Goal: Book appointment/travel/reservation

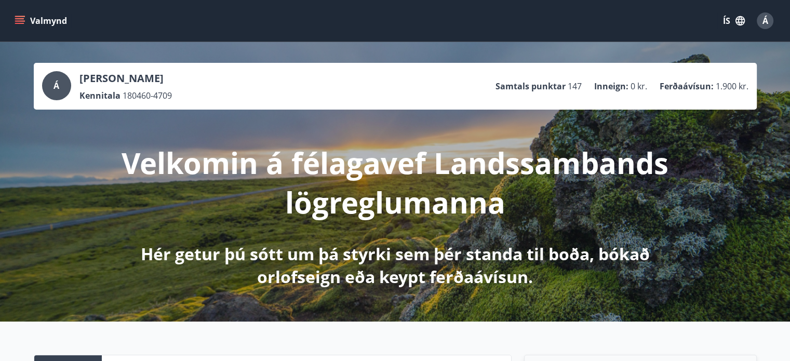
click at [20, 19] on icon "menu" at bounding box center [20, 21] width 10 height 10
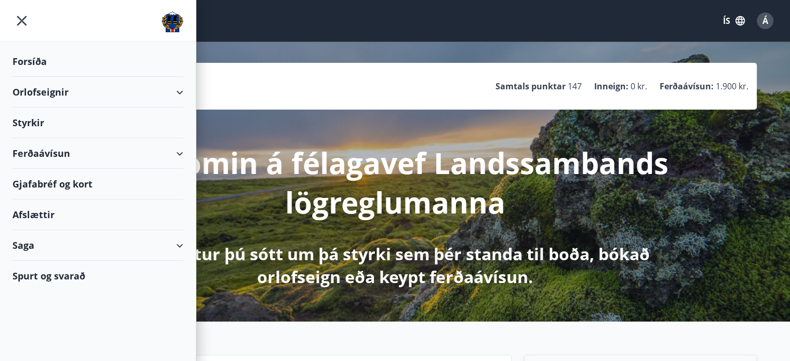
click at [69, 182] on div "Gjafabréf og kort" at bounding box center [97, 184] width 171 height 31
click at [744, 19] on icon "button" at bounding box center [740, 20] width 9 height 9
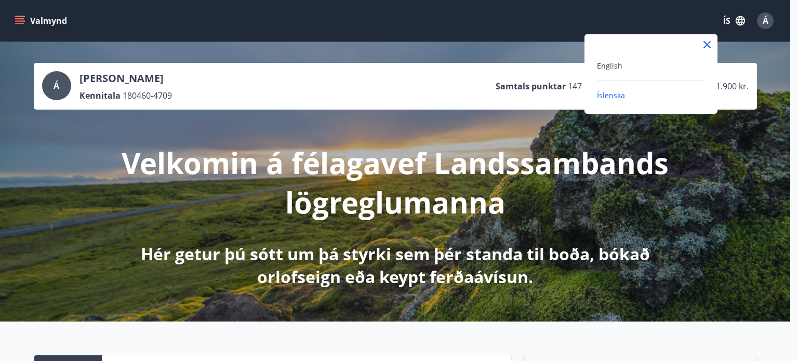
click at [736, 19] on div at bounding box center [399, 180] width 798 height 361
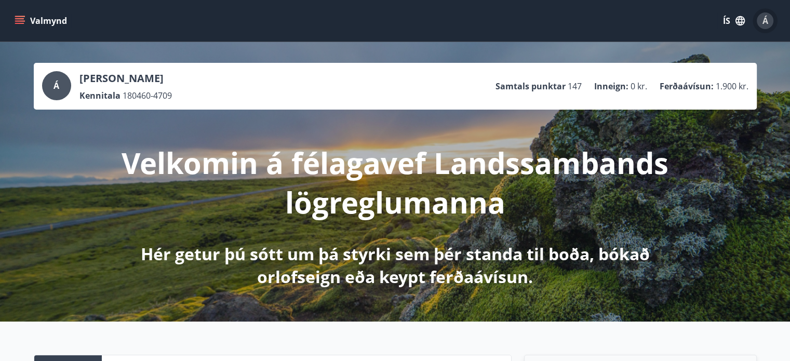
click at [764, 20] on span "Á" at bounding box center [766, 20] width 6 height 11
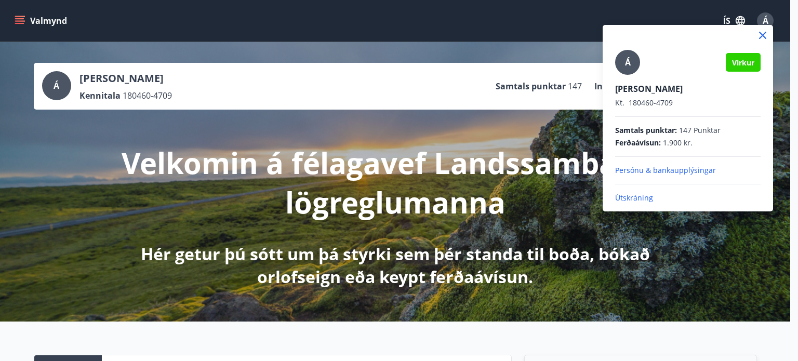
click at [632, 197] on p "Útskráning" at bounding box center [687, 198] width 145 height 10
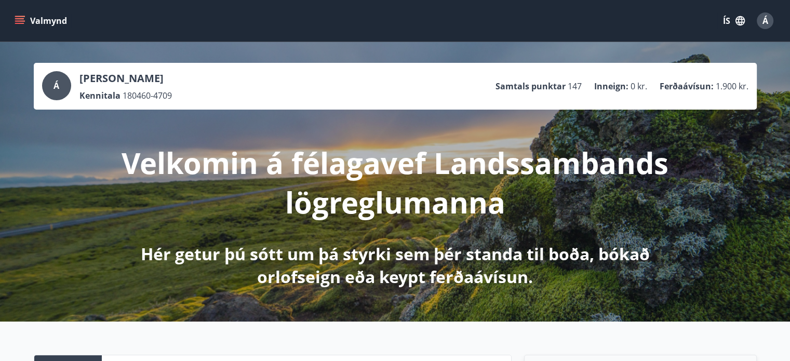
click at [23, 19] on icon "menu" at bounding box center [20, 21] width 10 height 10
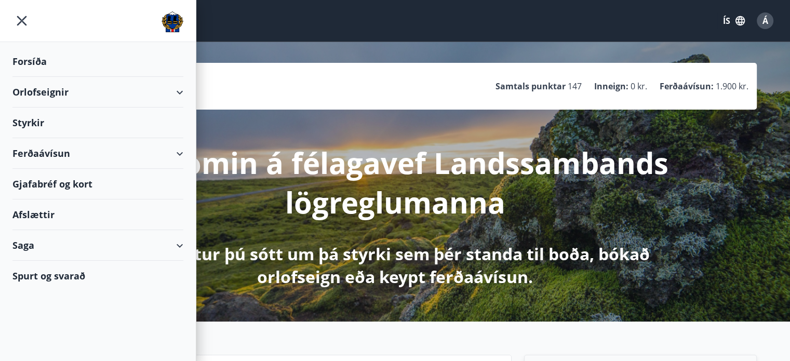
click at [55, 186] on div "Gjafabréf og kort" at bounding box center [97, 184] width 171 height 31
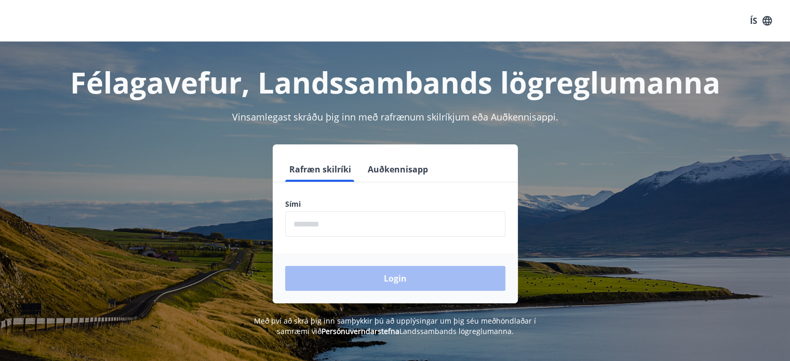
click at [369, 224] on input "phone" at bounding box center [395, 223] width 220 height 25
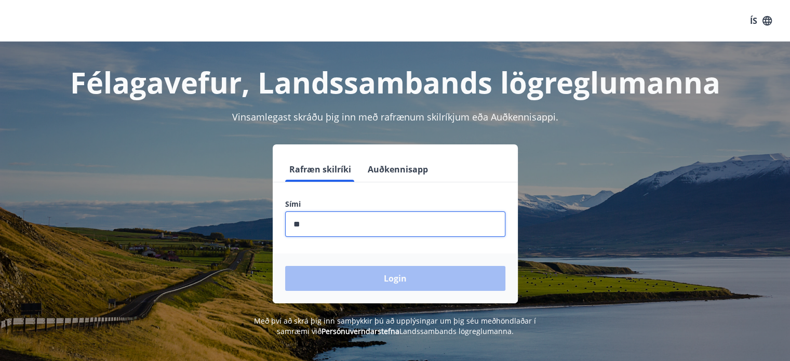
type input "********"
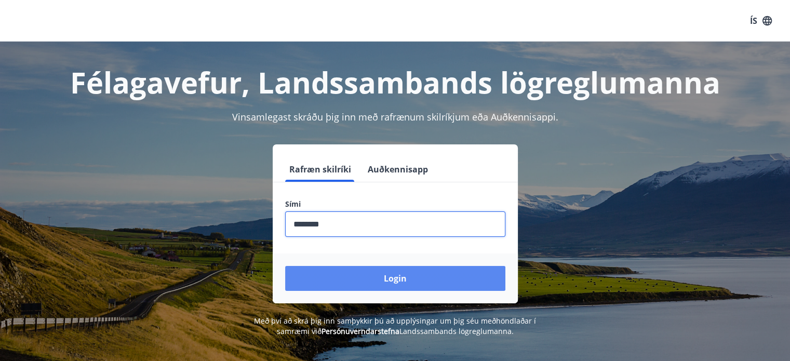
click at [394, 281] on button "Login" at bounding box center [395, 278] width 220 height 25
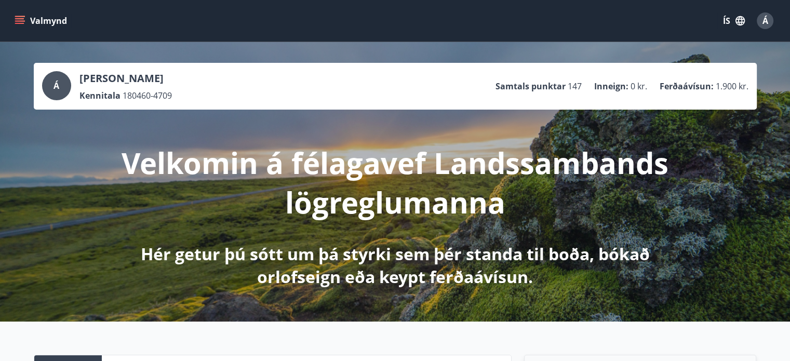
click at [20, 20] on icon "menu" at bounding box center [20, 21] width 10 height 10
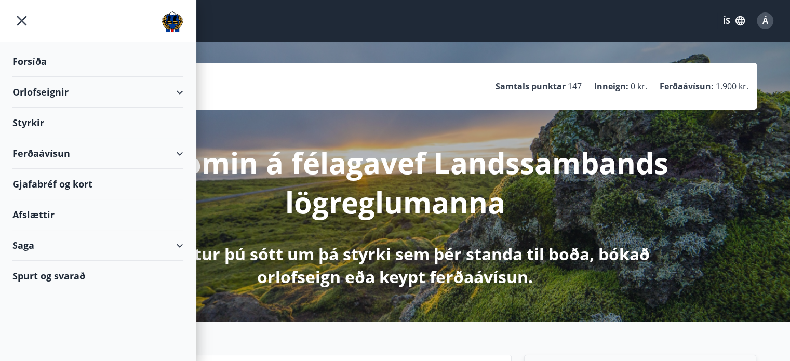
click at [58, 185] on div "Gjafabréf og kort" at bounding box center [97, 184] width 171 height 31
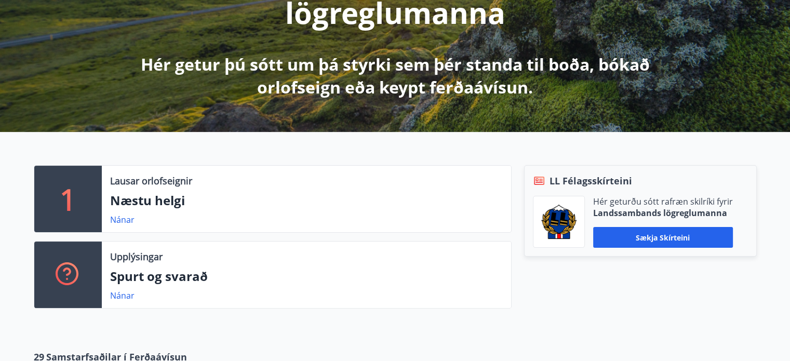
scroll to position [208, 0]
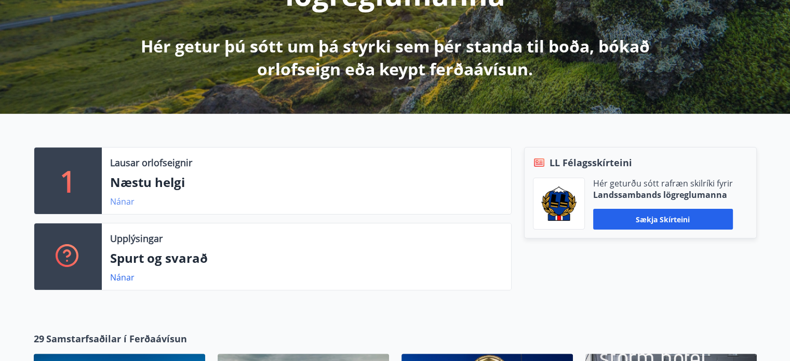
click at [123, 197] on link "Nánar" at bounding box center [122, 201] width 24 height 11
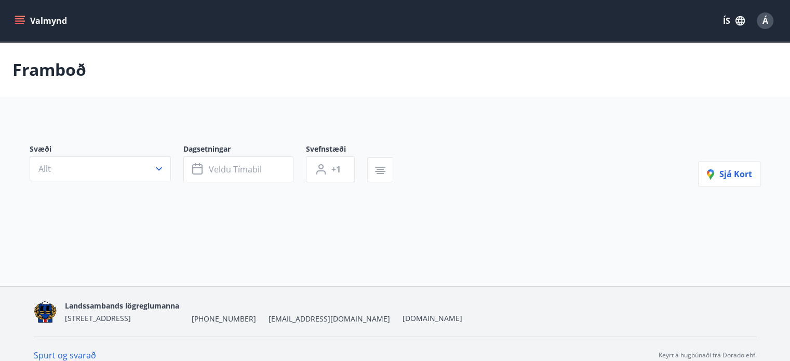
type input "*"
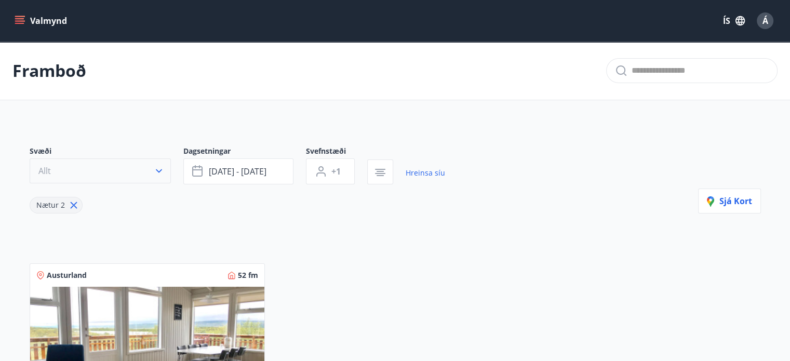
click at [158, 168] on icon "button" at bounding box center [159, 171] width 10 height 10
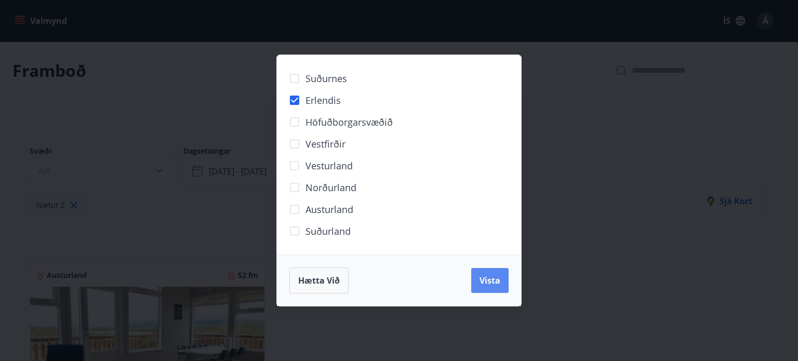
click at [486, 279] on span "Vista" at bounding box center [490, 280] width 21 height 11
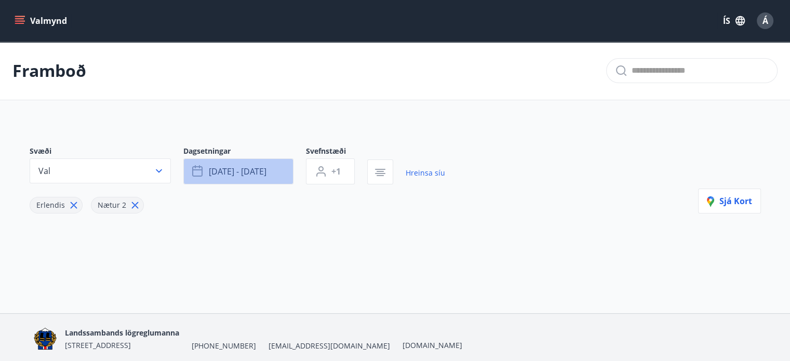
click at [192, 170] on icon "button" at bounding box center [197, 171] width 10 height 10
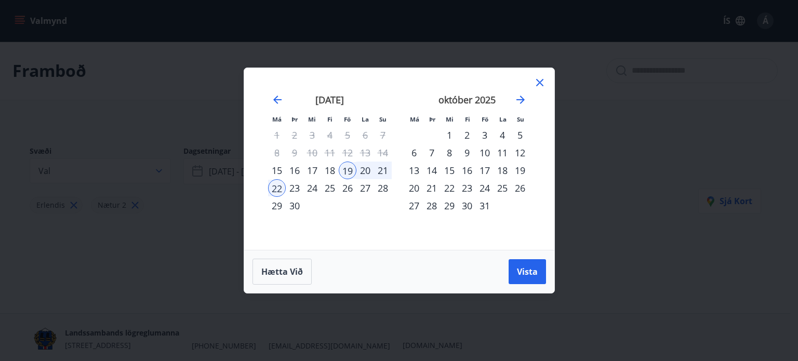
click at [349, 169] on div "19" at bounding box center [348, 171] width 18 height 18
click at [348, 193] on div "26" at bounding box center [348, 188] width 18 height 18
click at [382, 189] on div "28" at bounding box center [383, 188] width 18 height 18
click at [522, 272] on span "Vista" at bounding box center [527, 271] width 21 height 11
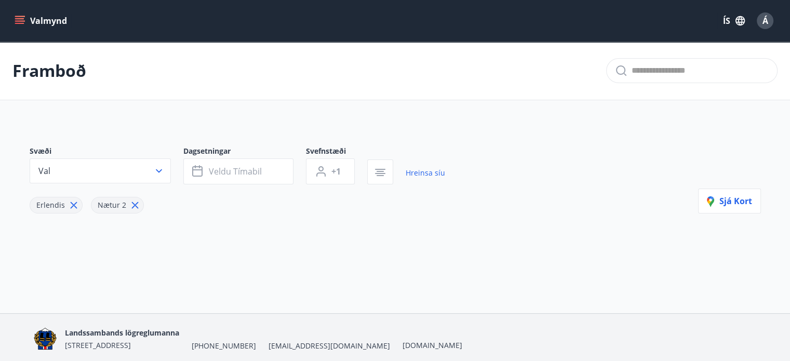
click at [71, 205] on icon at bounding box center [73, 205] width 7 height 7
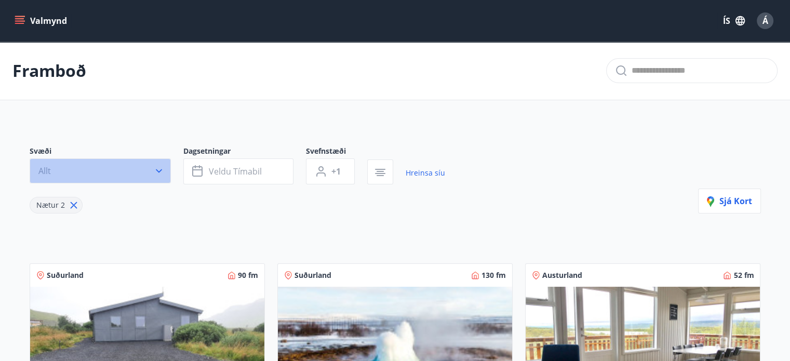
click at [158, 172] on icon "button" at bounding box center [159, 171] width 10 height 10
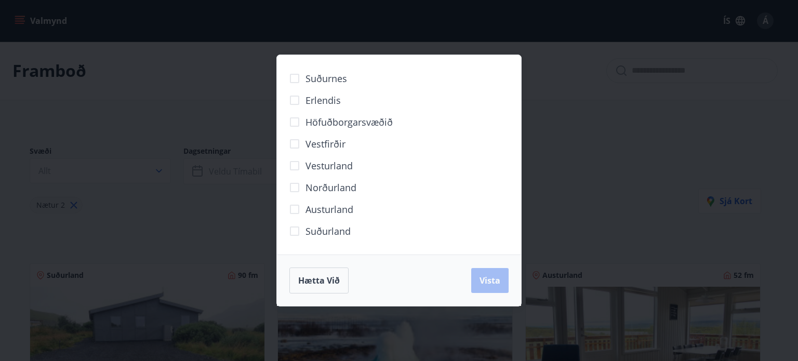
click at [591, 142] on div "Suðurnes Erlendis Höfuðborgarsvæðið Vestfirðir Vesturland Norðurland Austurland…" at bounding box center [399, 180] width 798 height 361
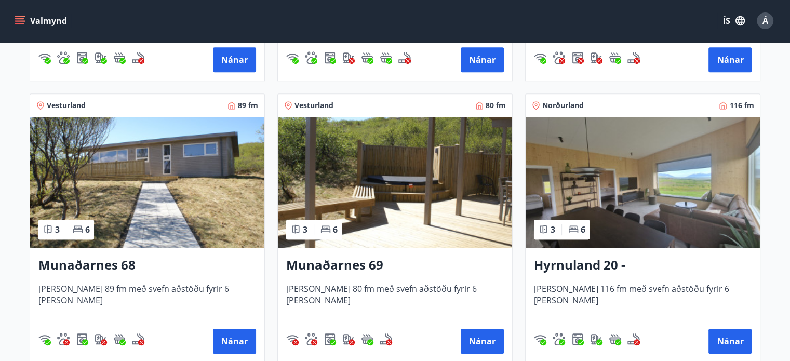
scroll to position [468, 0]
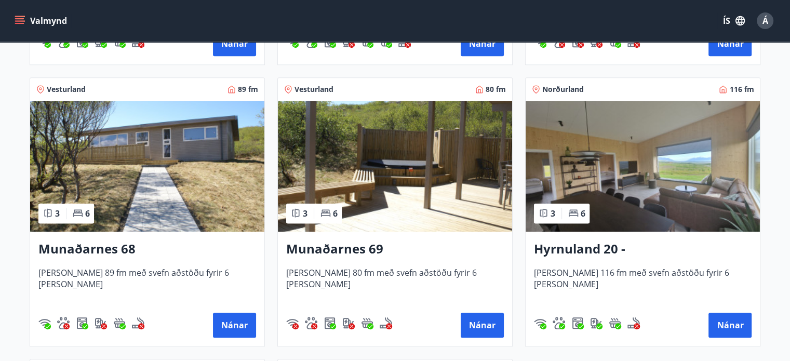
click at [179, 189] on img at bounding box center [147, 166] width 234 height 131
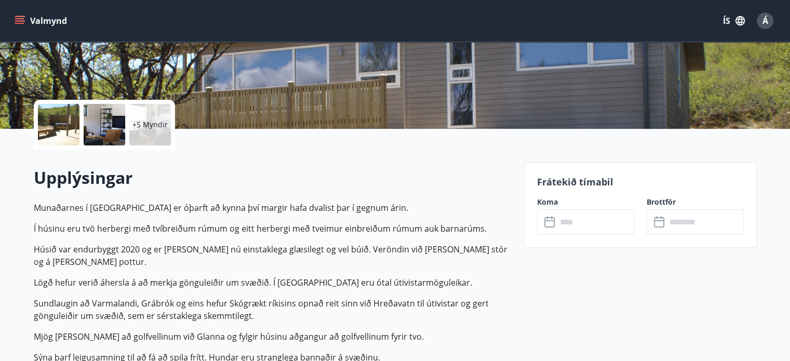
scroll to position [208, 0]
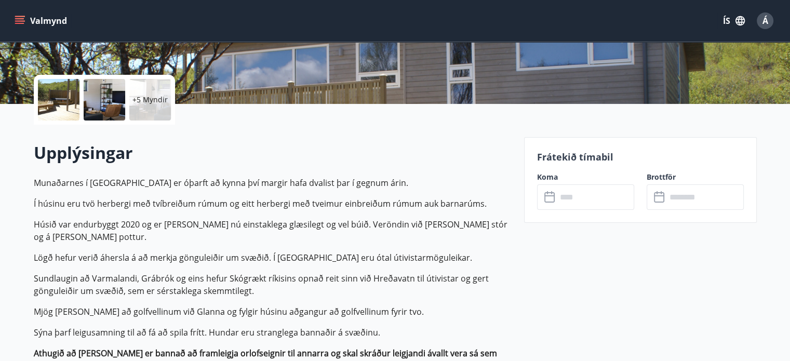
click at [564, 198] on input "text" at bounding box center [595, 196] width 77 height 25
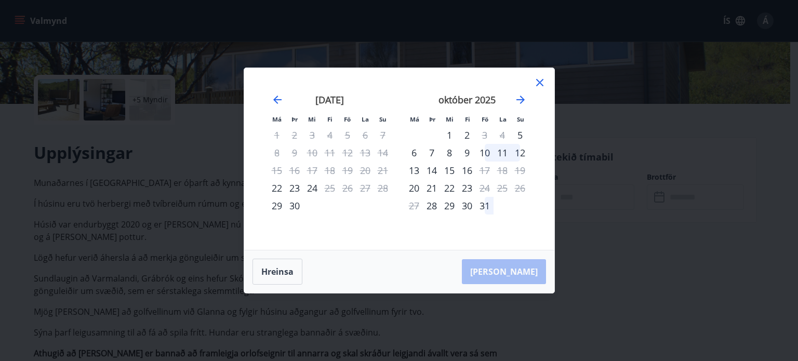
click at [485, 150] on div "10" at bounding box center [485, 153] width 18 height 18
click at [522, 153] on div "12" at bounding box center [520, 153] width 18 height 18
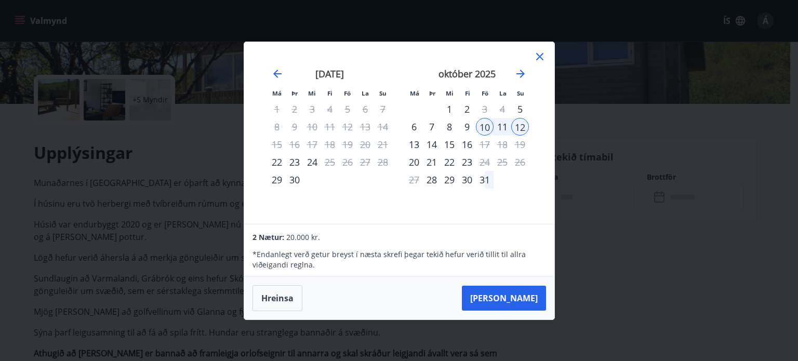
click at [660, 189] on div "Má Þr Mi Fi Fö La Su Má Þr Mi Fi Fö La Su ágúst 2025 1 2 3 4 5 6 7 8 9 10 11 12…" at bounding box center [399, 180] width 798 height 361
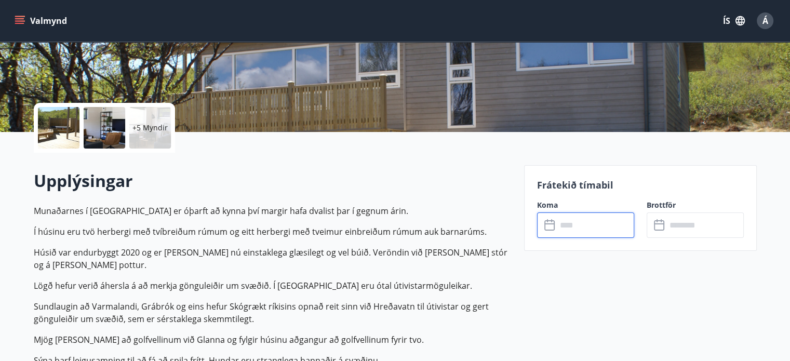
scroll to position [0, 0]
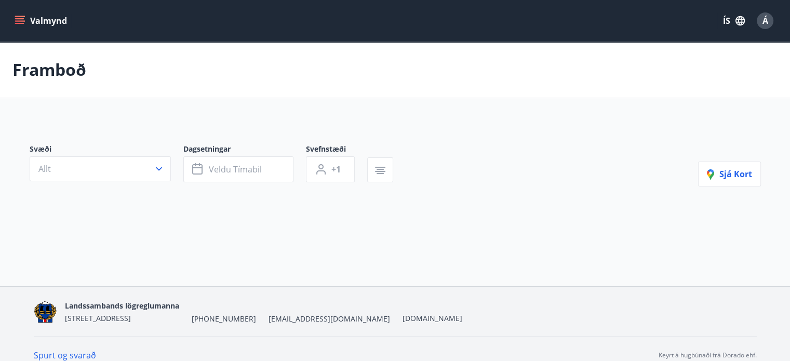
type input "*"
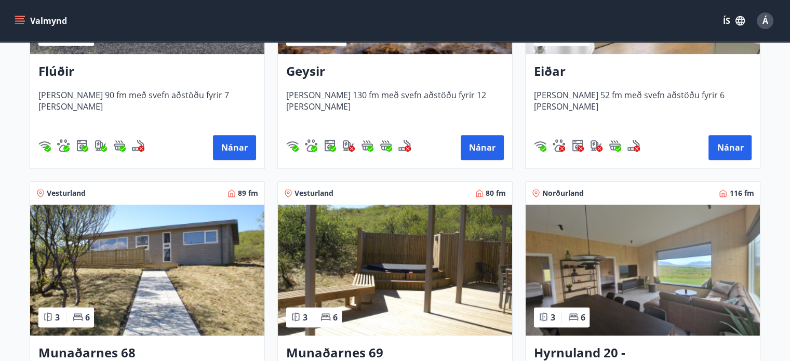
scroll to position [416, 0]
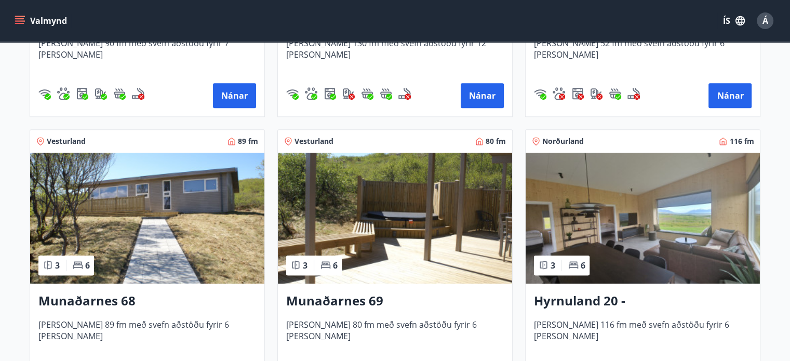
click at [464, 243] on img at bounding box center [395, 218] width 234 height 131
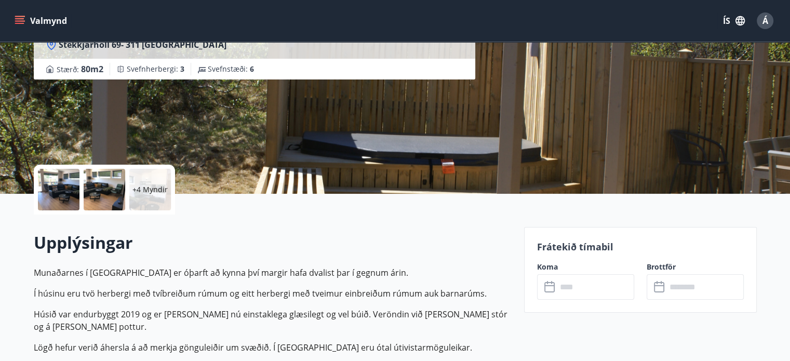
scroll to position [156, 0]
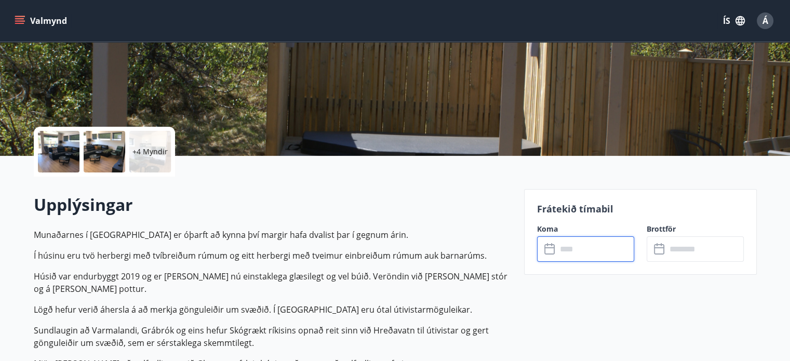
click at [574, 253] on input "text" at bounding box center [595, 248] width 77 height 25
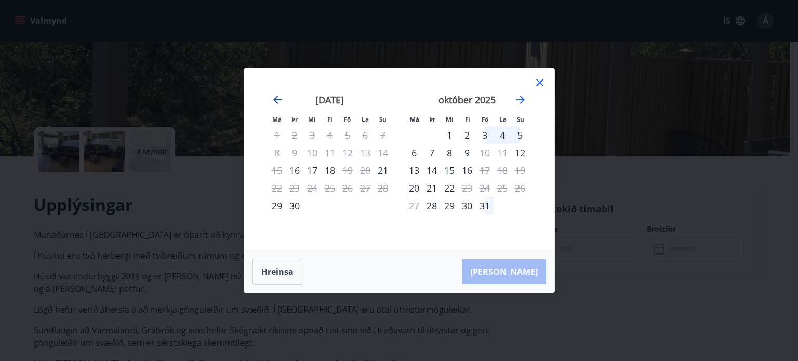
click at [273, 101] on icon "Move backward to switch to the previous month." at bounding box center [277, 100] width 12 height 12
click at [517, 100] on icon "Move forward to switch to the next month." at bounding box center [521, 100] width 8 height 8
click at [287, 270] on button "Hreinsa" at bounding box center [278, 272] width 50 height 26
click at [281, 270] on button "Hreinsa" at bounding box center [278, 272] width 50 height 26
click at [670, 169] on div "Má Þr Mi Fi Fö La Su Má Þr Mi Fi Fö La Su ágúst 2025 1 2 3 4 5 6 7 8 9 10 11 12…" at bounding box center [399, 180] width 798 height 361
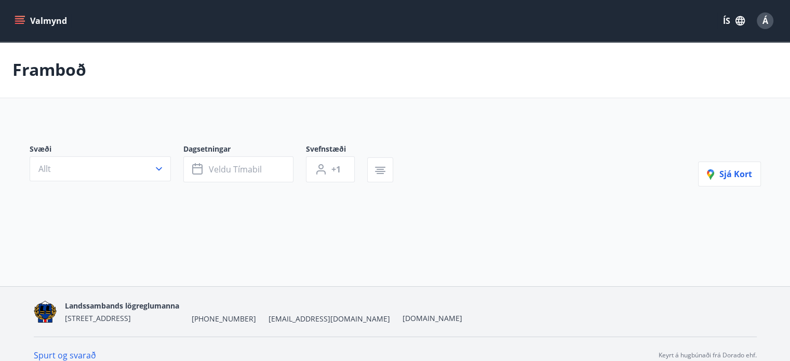
type input "*"
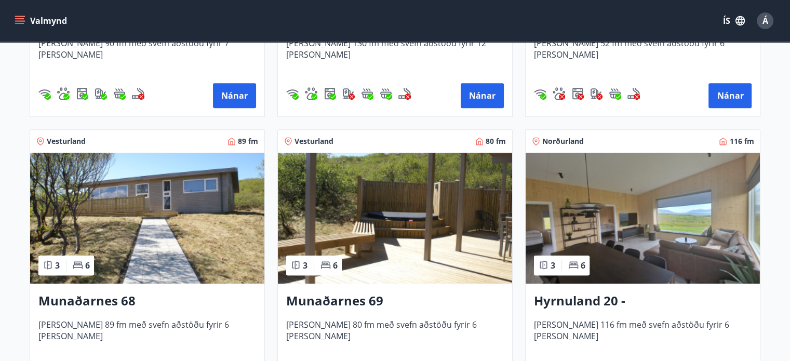
scroll to position [468, 0]
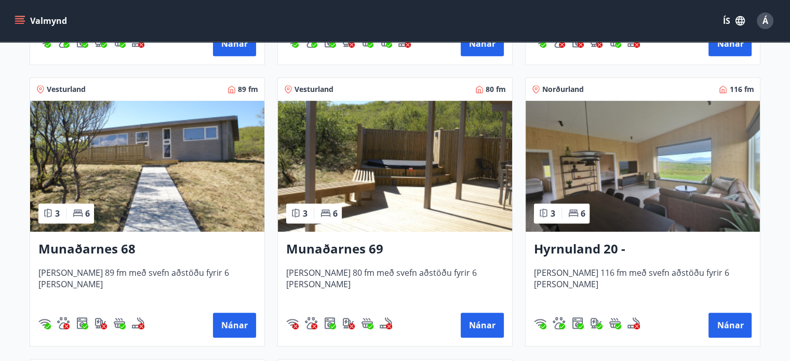
click at [130, 247] on h3 "Munaðarnes 68" at bounding box center [147, 249] width 218 height 19
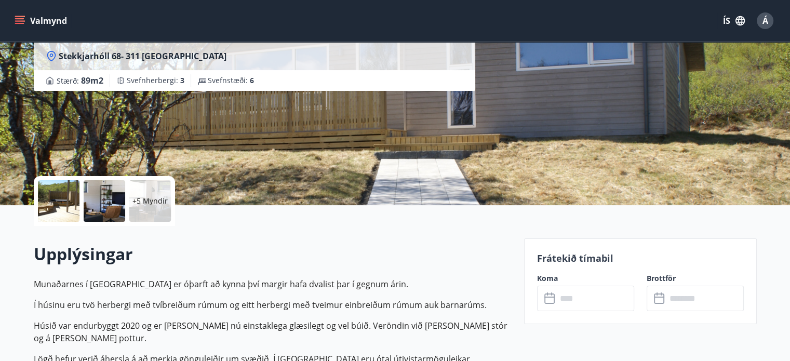
scroll to position [208, 0]
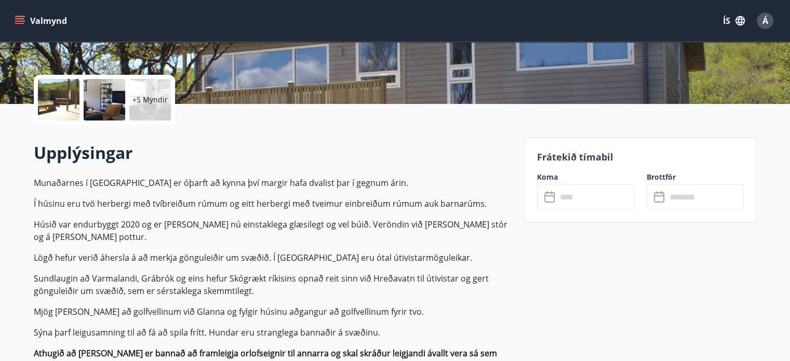
click at [567, 199] on input "text" at bounding box center [595, 196] width 77 height 25
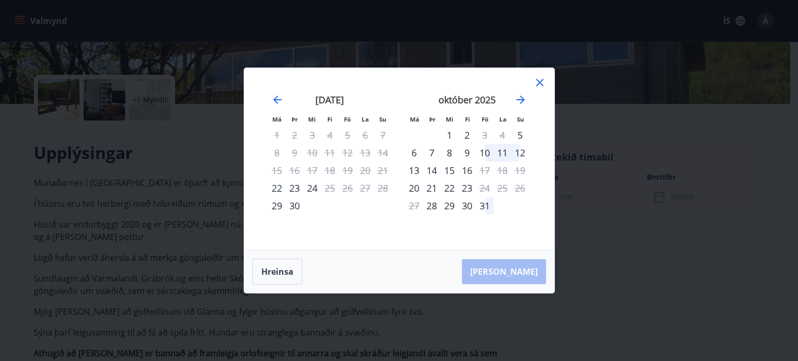
click at [538, 86] on icon at bounding box center [540, 82] width 12 height 12
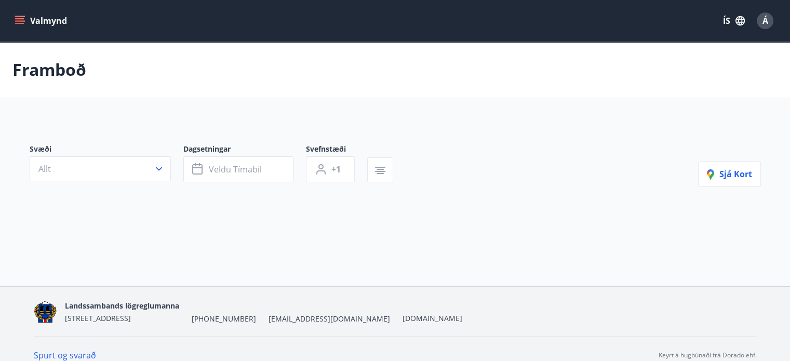
type input "*"
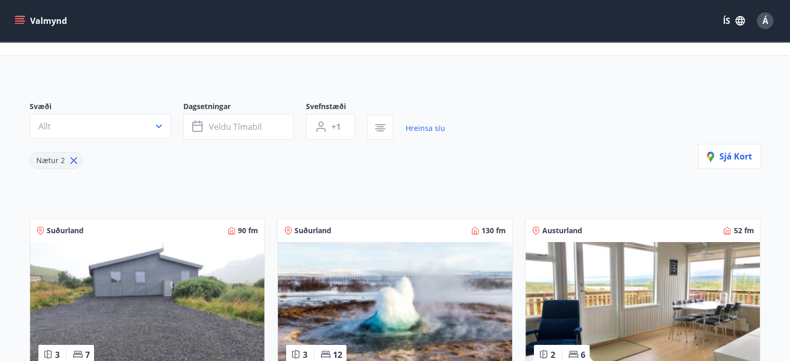
scroll to position [156, 0]
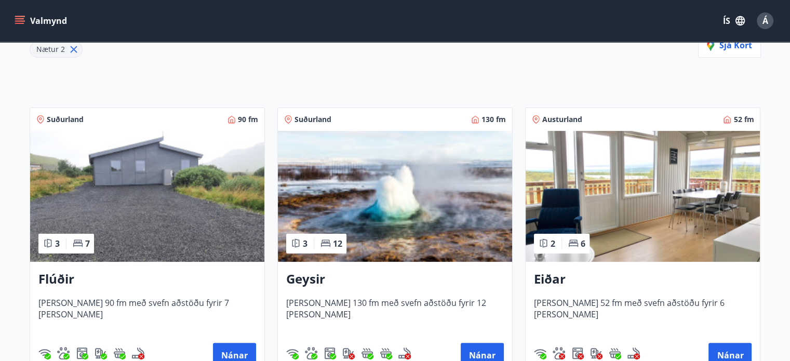
click at [173, 207] on img at bounding box center [147, 196] width 234 height 131
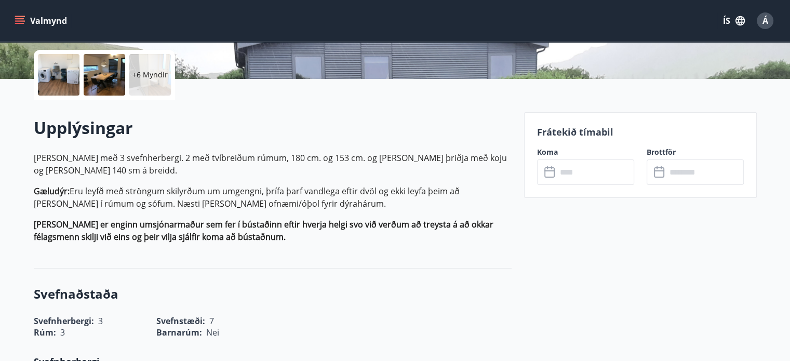
scroll to position [260, 0]
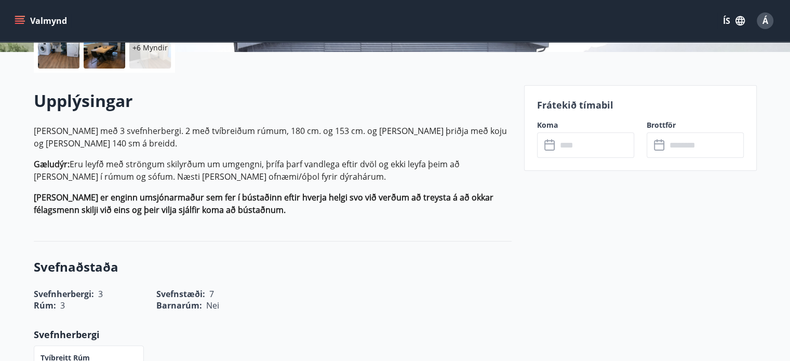
click at [547, 149] on icon at bounding box center [551, 145] width 12 height 12
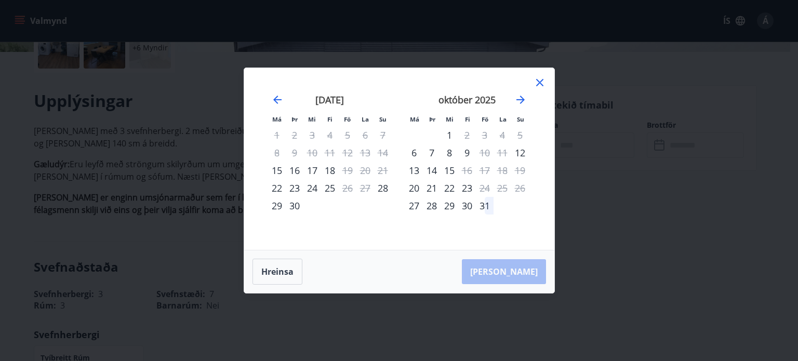
click at [540, 82] on icon at bounding box center [539, 82] width 7 height 7
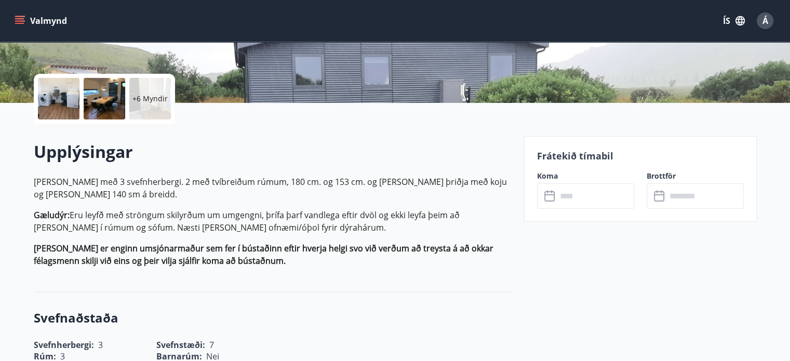
scroll to position [208, 0]
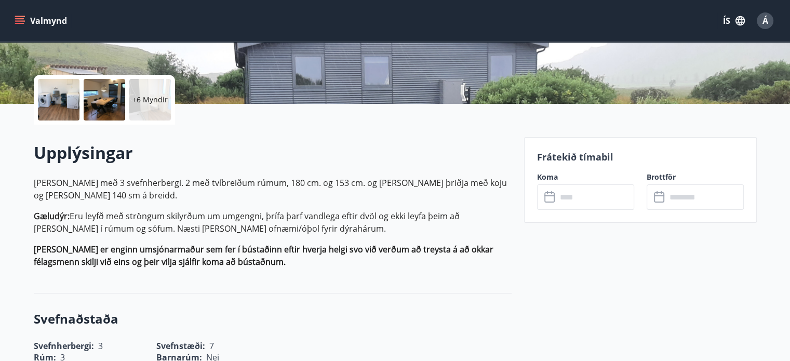
click at [23, 16] on icon "menu" at bounding box center [20, 21] width 10 height 10
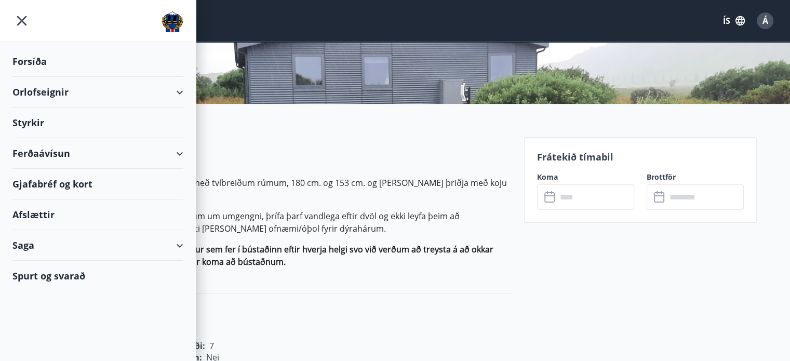
click at [291, 17] on div "Valmynd ÍS Á" at bounding box center [394, 20] width 765 height 25
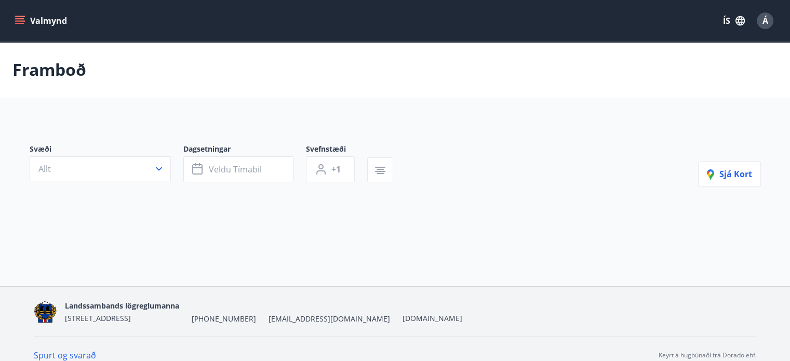
type input "*"
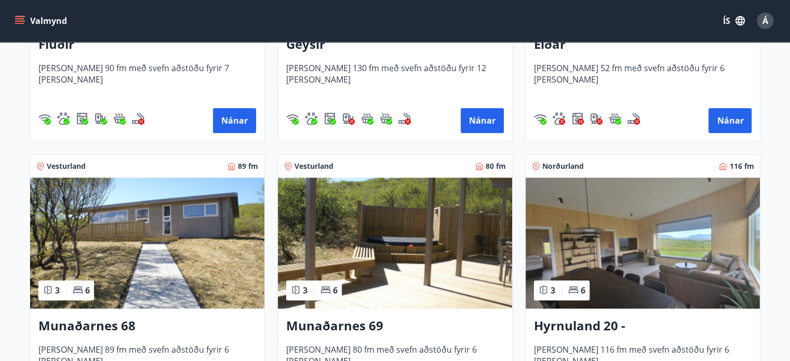
scroll to position [416, 0]
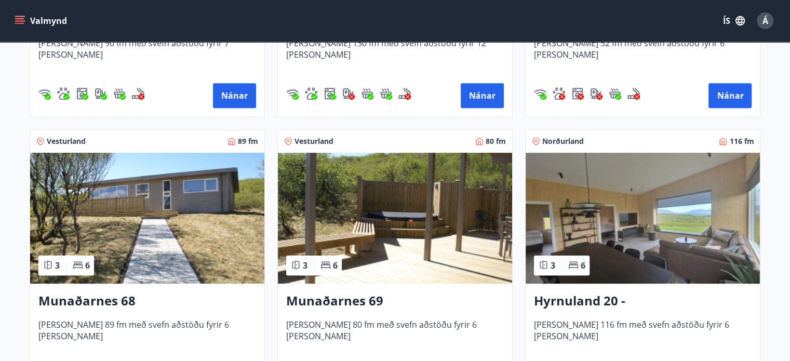
click at [185, 235] on img at bounding box center [147, 218] width 234 height 131
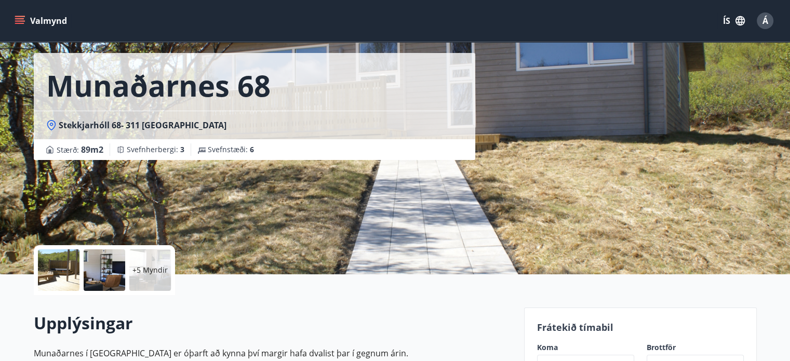
scroll to position [156, 0]
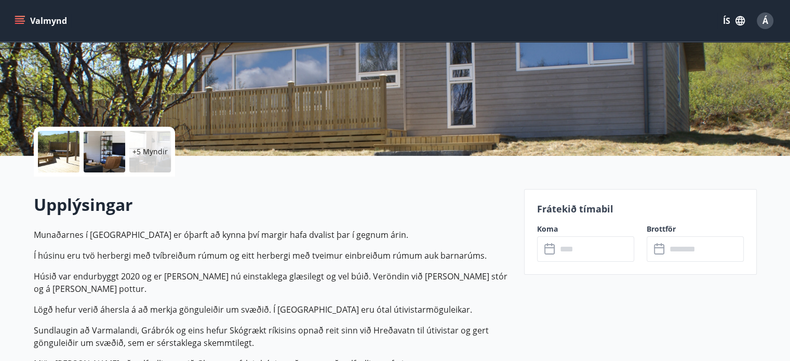
click at [543, 252] on div "​ ​" at bounding box center [585, 248] width 97 height 25
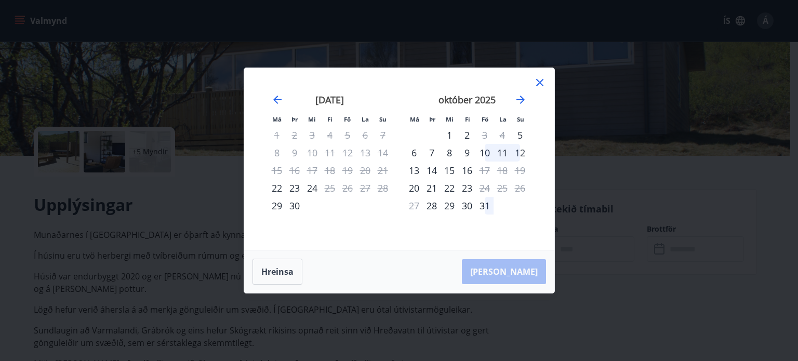
click at [468, 150] on div "9" at bounding box center [467, 153] width 18 height 18
click at [466, 151] on div "9" at bounding box center [467, 153] width 18 height 18
click at [487, 150] on div "10" at bounding box center [485, 153] width 18 height 18
click at [540, 81] on icon at bounding box center [540, 82] width 12 height 12
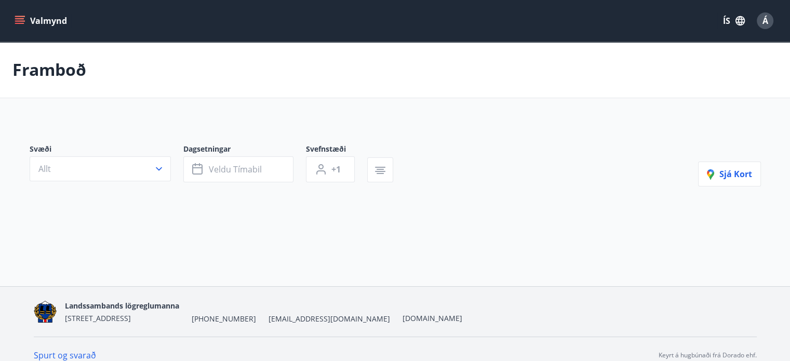
type input "*"
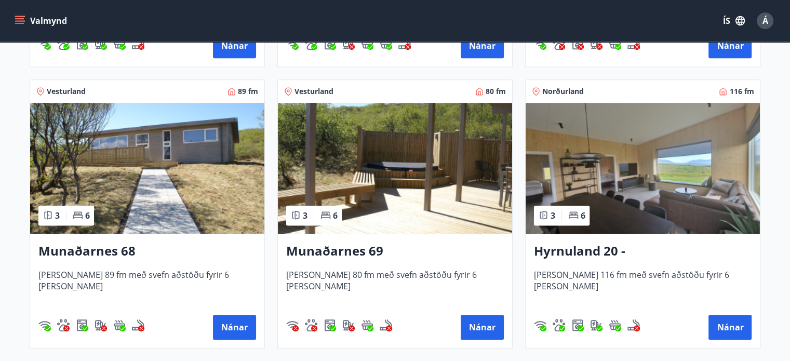
scroll to position [468, 0]
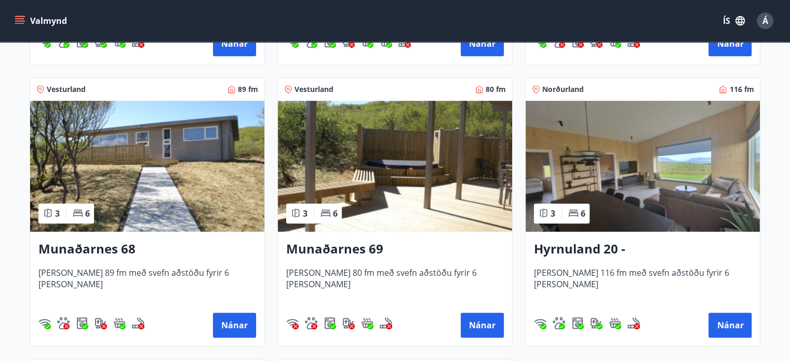
click at [168, 207] on img at bounding box center [147, 166] width 234 height 131
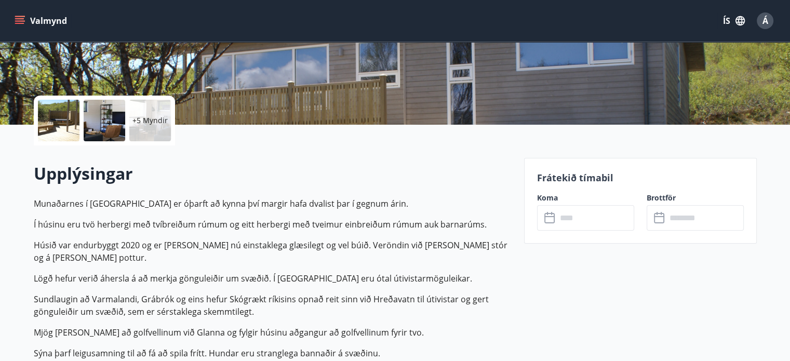
scroll to position [208, 0]
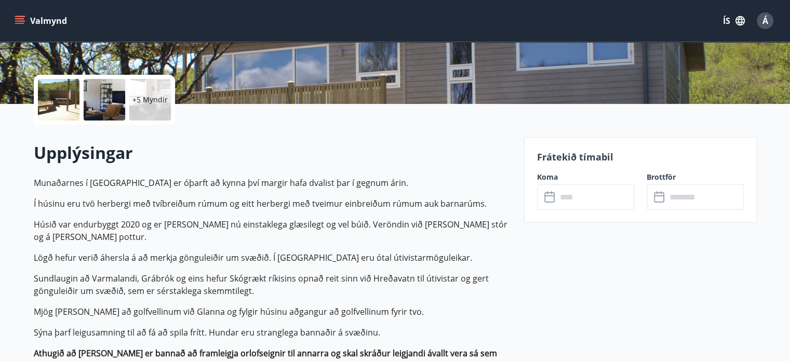
click at [549, 197] on icon at bounding box center [551, 197] width 12 height 12
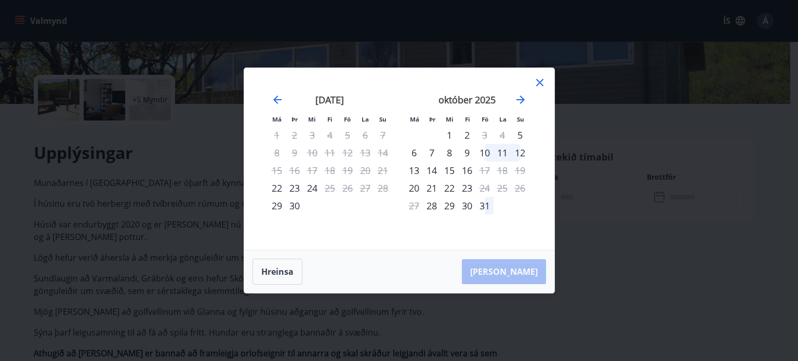
click at [486, 151] on div "10" at bounding box center [485, 153] width 18 height 18
click at [544, 78] on icon at bounding box center [540, 82] width 12 height 12
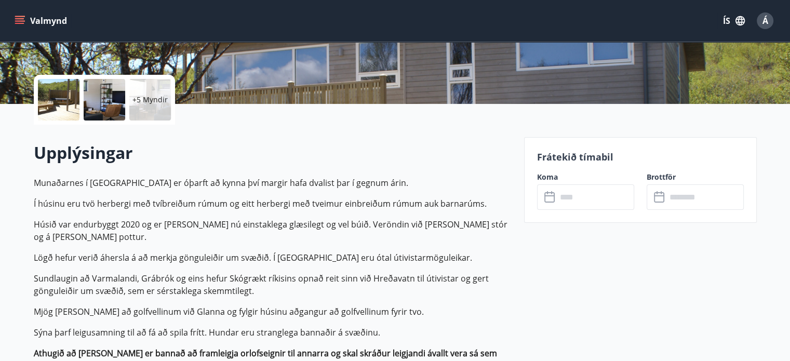
scroll to position [312, 0]
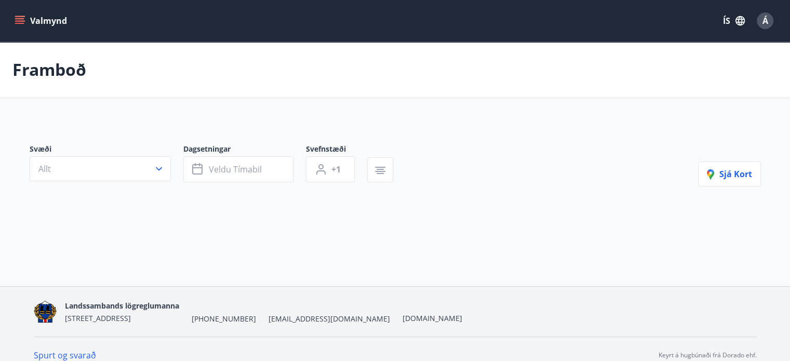
type input "*"
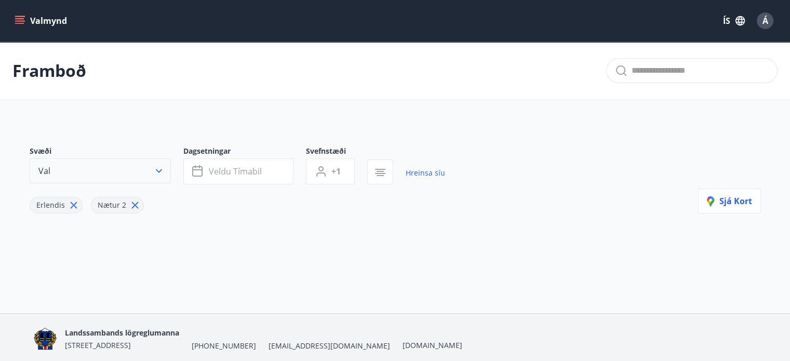
click at [157, 172] on icon "button" at bounding box center [159, 171] width 10 height 10
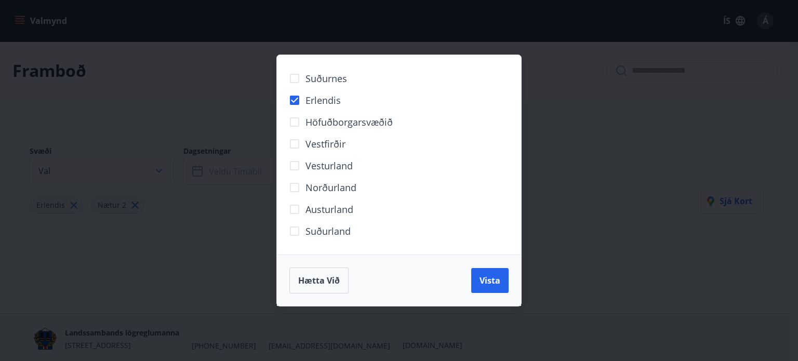
click at [598, 194] on div "Suðurnes Erlendis Höfuðborgarsvæðið Vestfirðir Vesturland Norðurland Austurland…" at bounding box center [399, 180] width 798 height 361
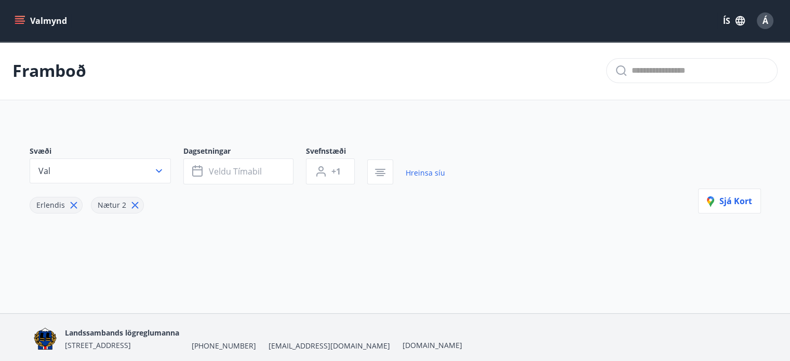
click at [70, 203] on icon at bounding box center [73, 205] width 11 height 11
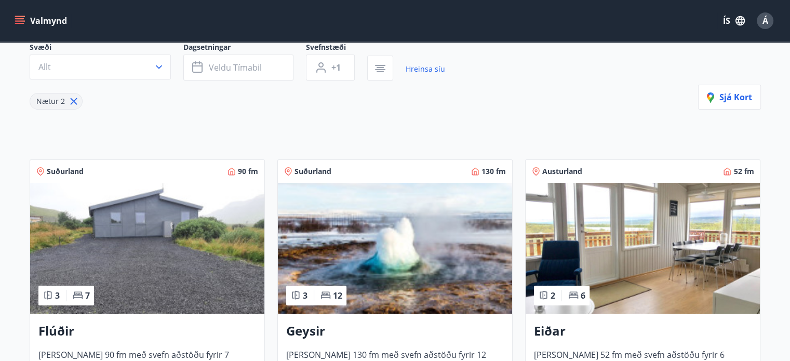
scroll to position [156, 0]
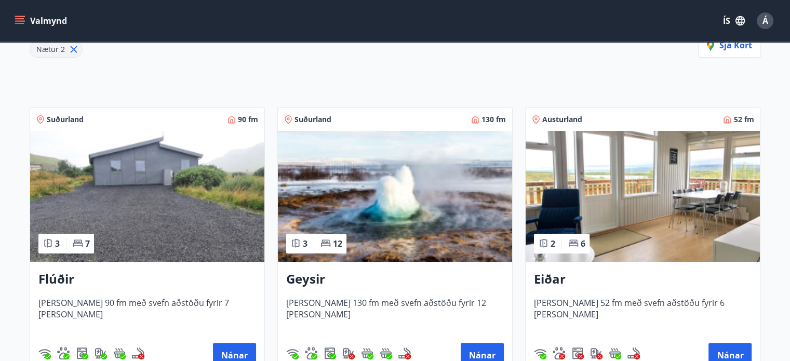
click at [439, 207] on img at bounding box center [395, 196] width 234 height 131
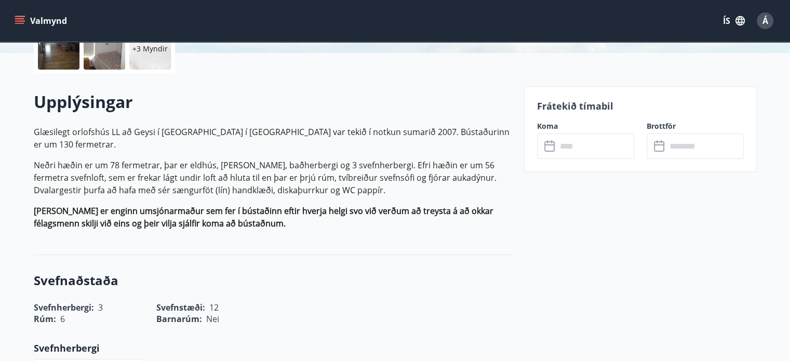
scroll to position [260, 0]
click at [551, 146] on icon at bounding box center [551, 145] width 12 height 12
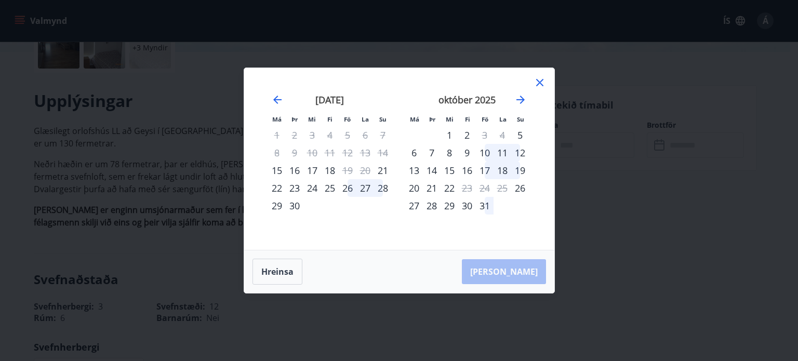
click at [468, 153] on div "9" at bounding box center [467, 153] width 18 height 18
click at [484, 152] on div "10" at bounding box center [485, 153] width 18 height 18
click at [484, 167] on div "17" at bounding box center [485, 171] width 18 height 18
click at [538, 79] on icon at bounding box center [540, 82] width 12 height 12
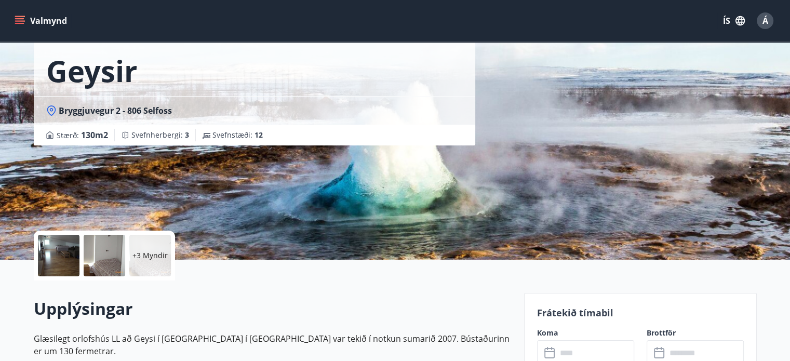
scroll to position [0, 0]
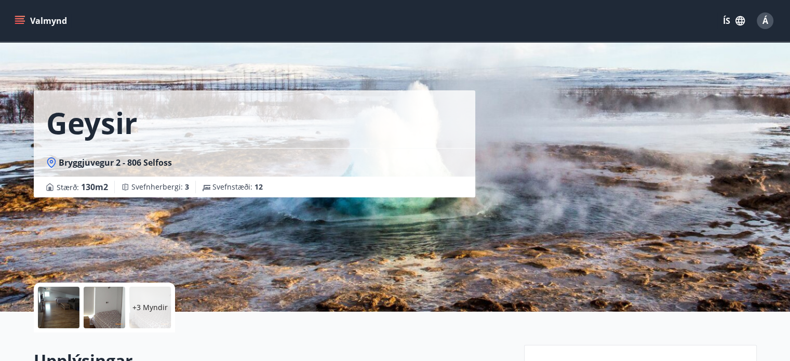
click at [21, 17] on icon "menu" at bounding box center [20, 16] width 11 height 1
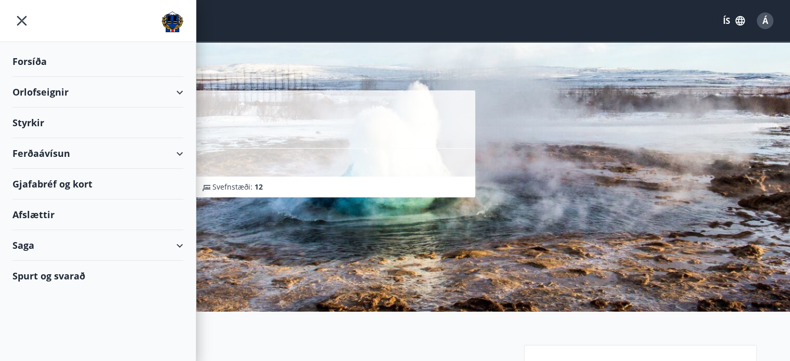
click at [178, 92] on div "Orlofseignir" at bounding box center [97, 92] width 171 height 31
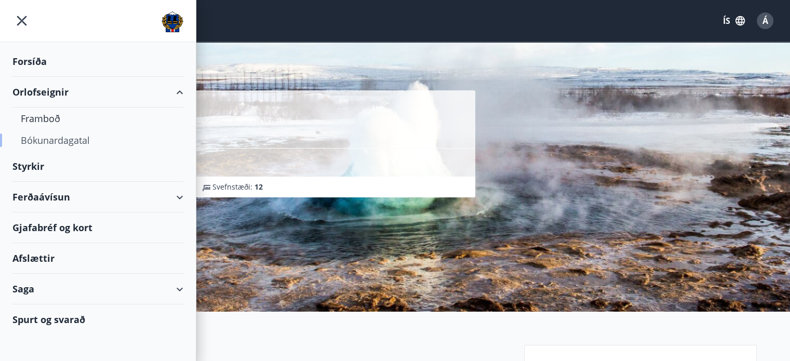
click at [68, 139] on div "Bókunardagatal" at bounding box center [98, 140] width 154 height 22
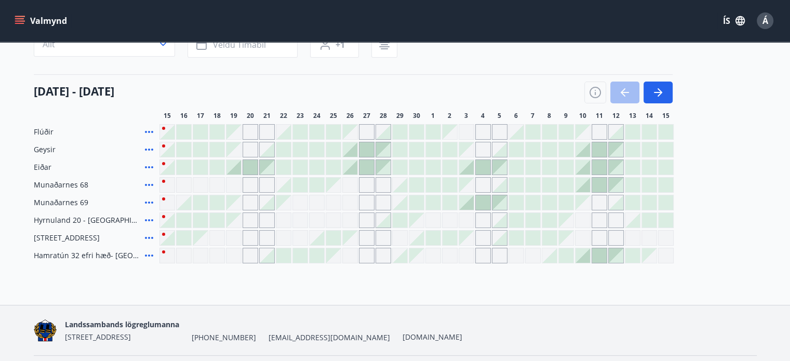
scroll to position [104, 0]
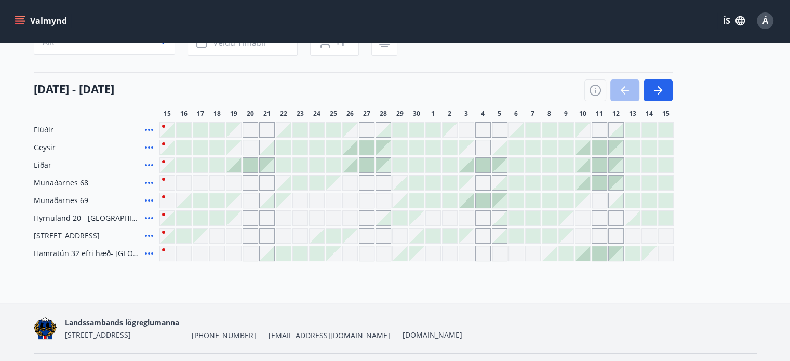
click at [365, 201] on div "Gráir dagar eru ekki bókanlegir" at bounding box center [367, 201] width 16 height 16
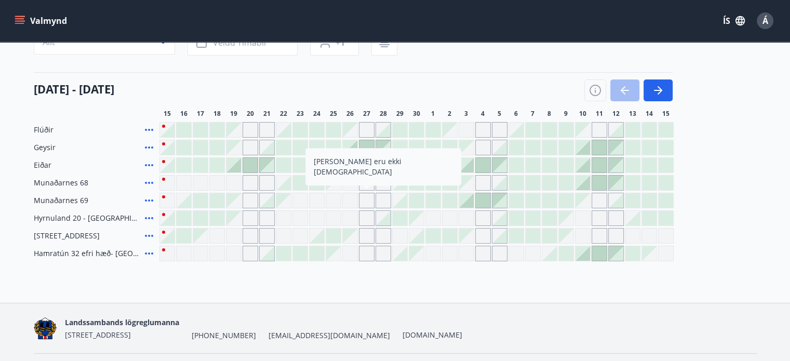
click at [468, 204] on div at bounding box center [466, 200] width 15 height 15
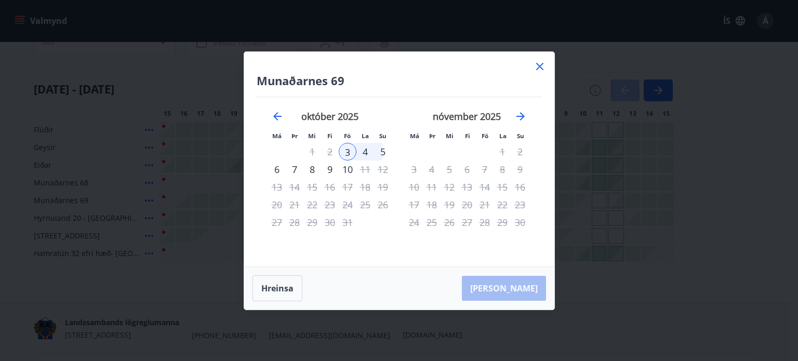
click at [347, 151] on div "3" at bounding box center [348, 152] width 18 height 18
click at [365, 151] on div "4" at bounding box center [365, 152] width 18 height 18
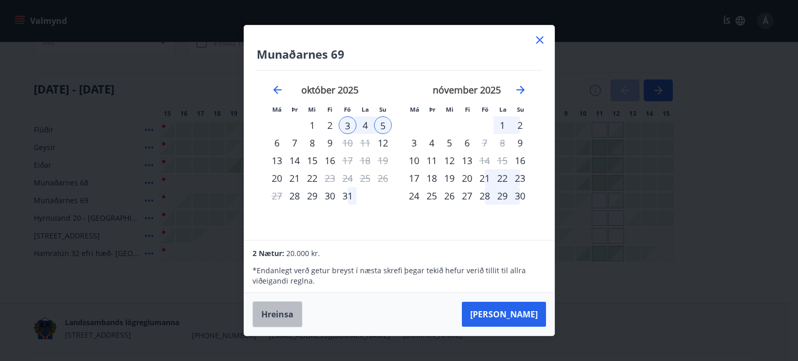
click at [270, 314] on button "Hreinsa" at bounding box center [278, 314] width 50 height 26
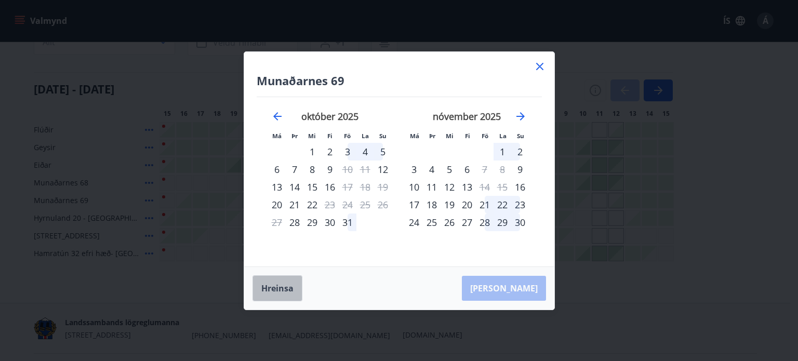
click at [285, 287] on button "Hreinsa" at bounding box center [278, 288] width 50 height 26
click at [541, 65] on icon at bounding box center [539, 66] width 7 height 7
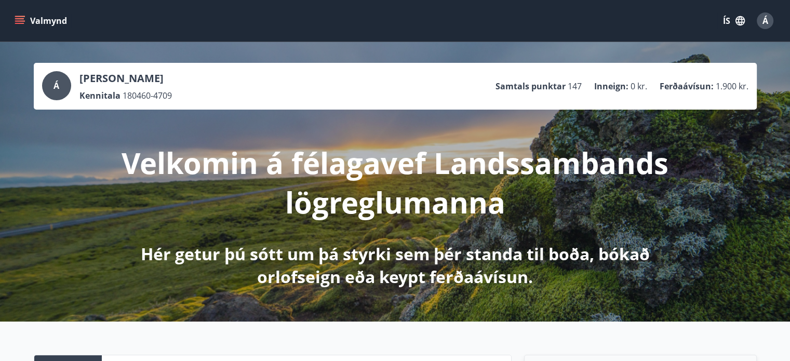
click at [742, 21] on icon "button" at bounding box center [740, 20] width 9 height 9
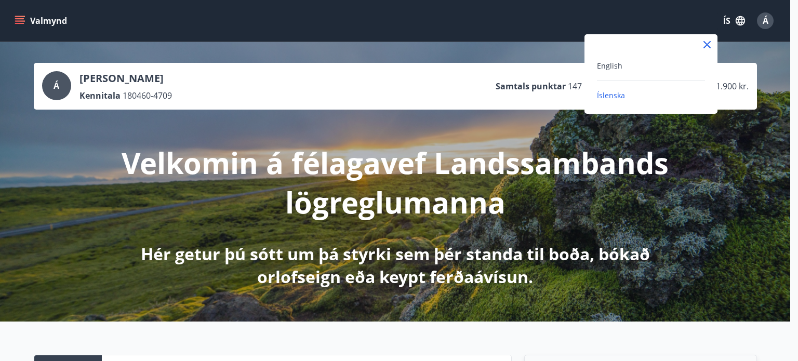
click at [742, 21] on div at bounding box center [399, 180] width 798 height 361
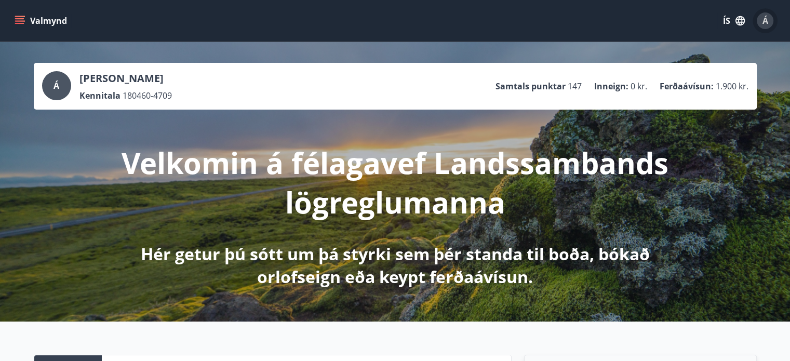
click at [768, 22] on div "Á" at bounding box center [765, 20] width 17 height 17
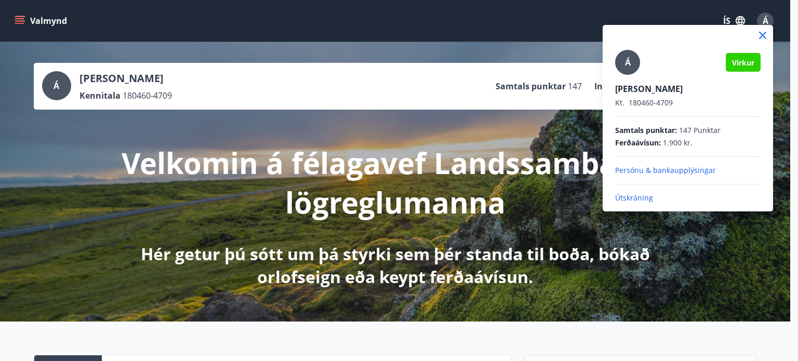
click at [641, 197] on p "Útskráning" at bounding box center [687, 198] width 145 height 10
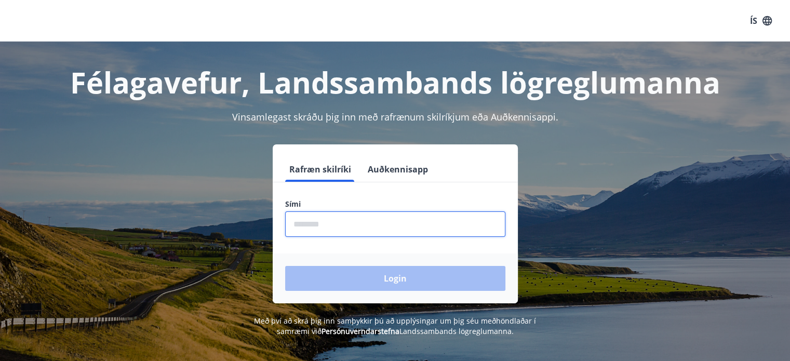
click at [299, 226] on input "phone" at bounding box center [395, 223] width 220 height 25
type input "********"
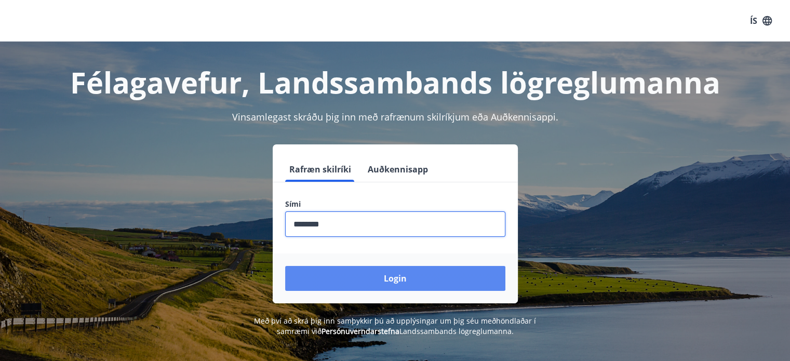
click at [380, 278] on button "Login" at bounding box center [395, 278] width 220 height 25
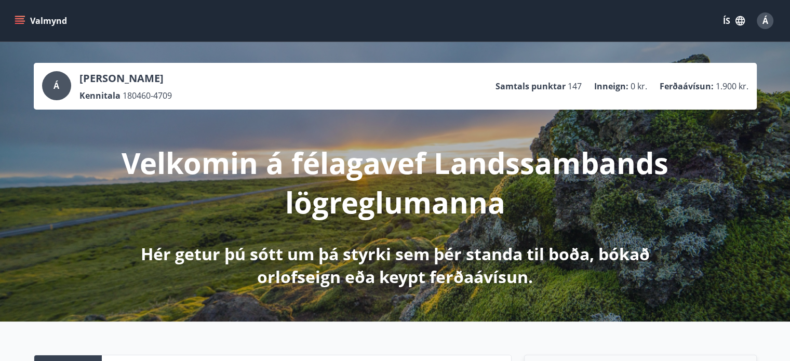
click at [23, 22] on icon "menu" at bounding box center [20, 21] width 10 height 10
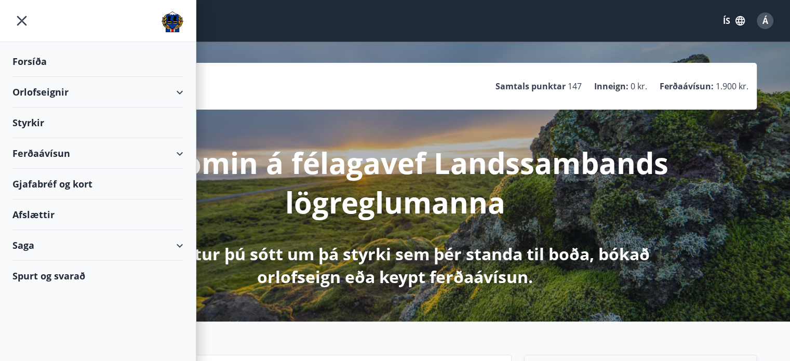
click at [54, 180] on div "Gjafabréf og kort" at bounding box center [97, 184] width 171 height 31
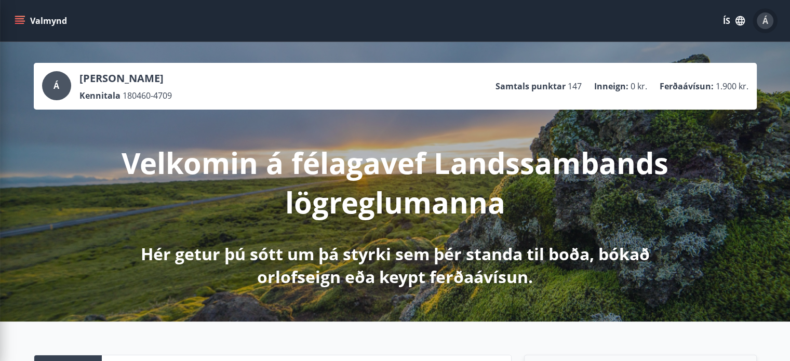
click at [768, 18] on div "Á" at bounding box center [765, 20] width 17 height 17
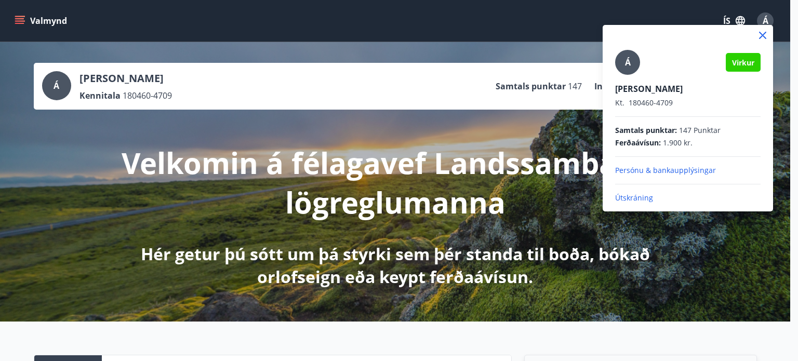
click at [633, 196] on p "Útskráning" at bounding box center [687, 198] width 145 height 10
